Goal: Transaction & Acquisition: Purchase product/service

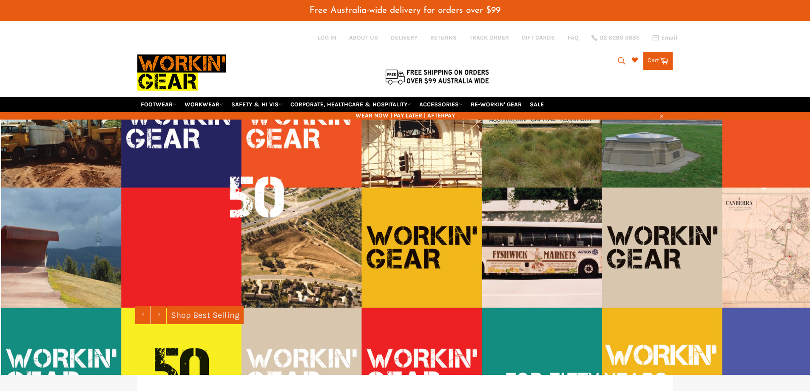
click at [620, 62] on icon "submit" at bounding box center [621, 60] width 9 height 9
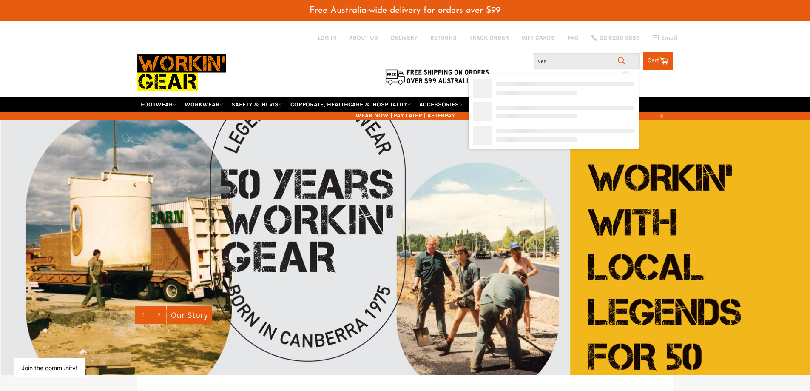
type input "vest"
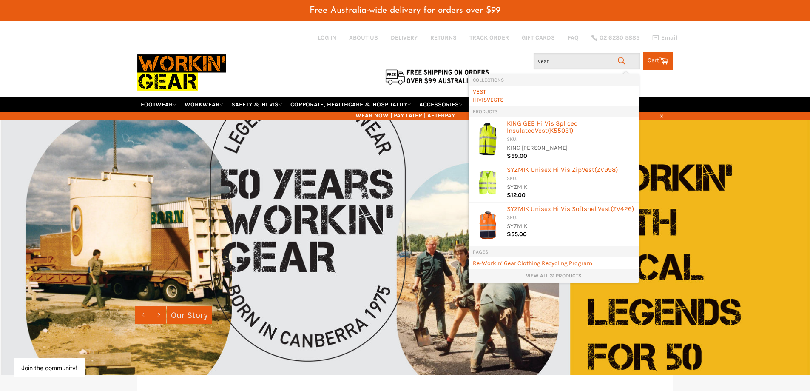
click at [544, 278] on link "View all 31 products" at bounding box center [554, 275] width 162 height 7
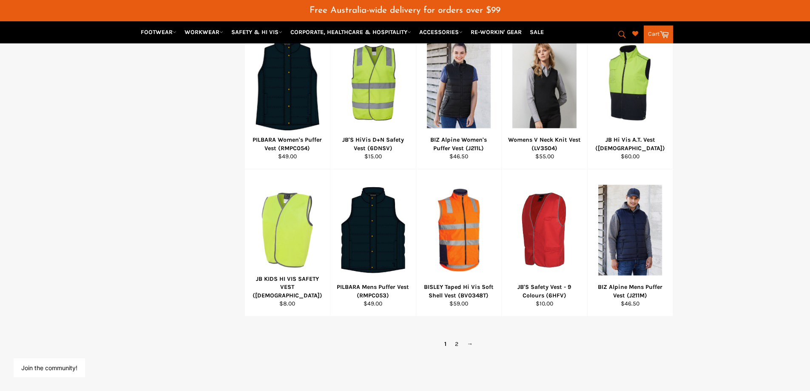
scroll to position [468, 0]
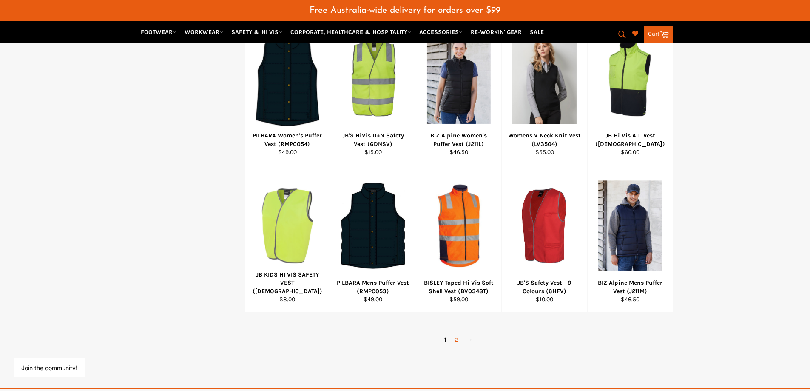
click at [456, 338] on link "2" at bounding box center [457, 339] width 12 height 12
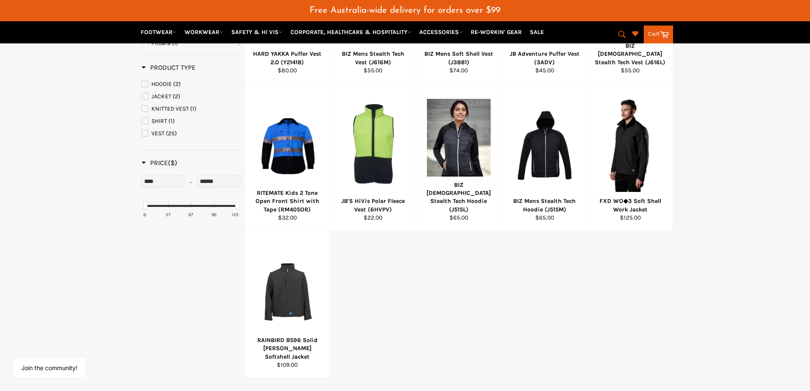
scroll to position [425, 0]
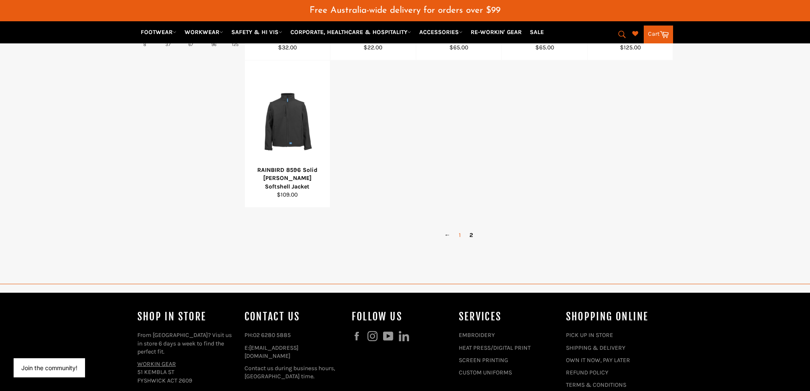
click at [459, 234] on link "1" at bounding box center [459, 235] width 11 height 12
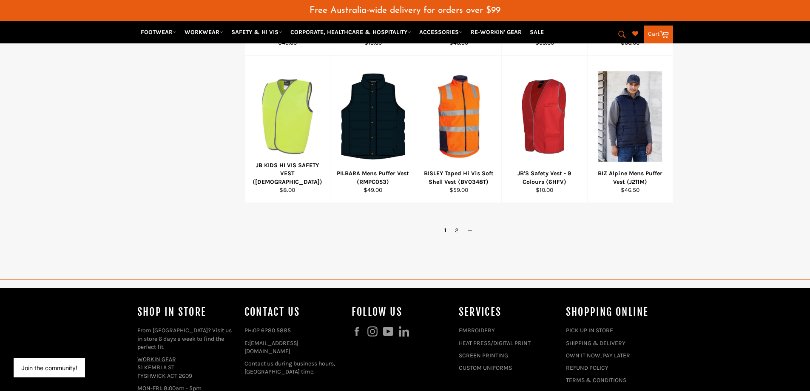
scroll to position [595, 0]
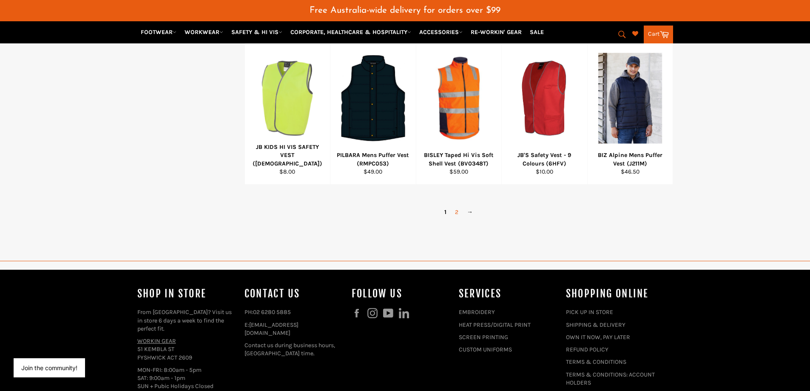
click at [458, 210] on link "2" at bounding box center [457, 212] width 12 height 12
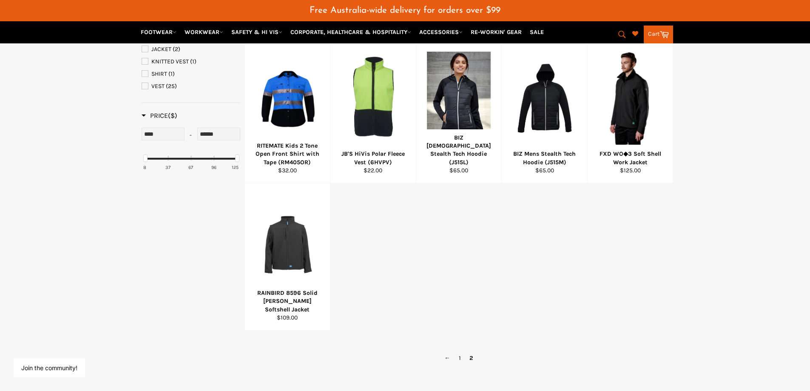
scroll to position [383, 0]
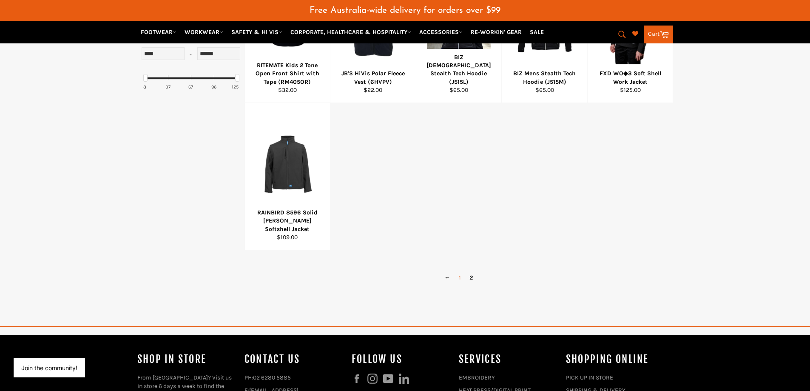
click at [459, 276] on link "1" at bounding box center [459, 277] width 11 height 12
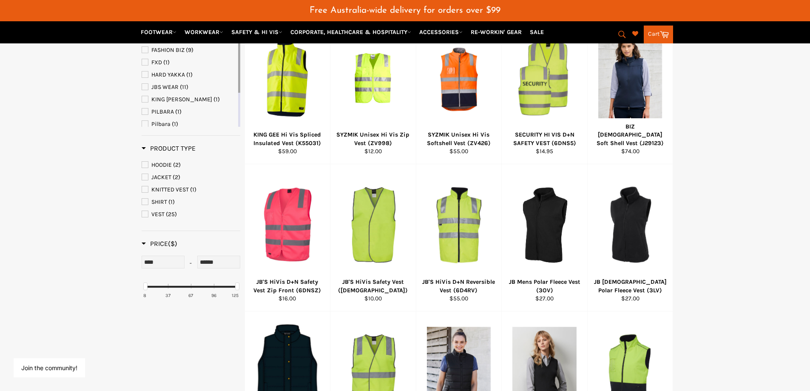
scroll to position [170, 0]
